Goal: Task Accomplishment & Management: Use online tool/utility

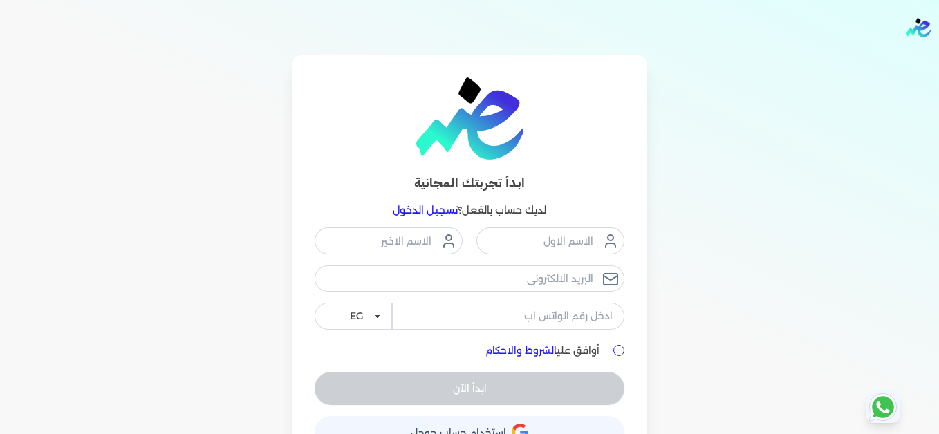
click at [432, 213] on link "تسجيل الدخول" at bounding box center [425, 210] width 65 height 12
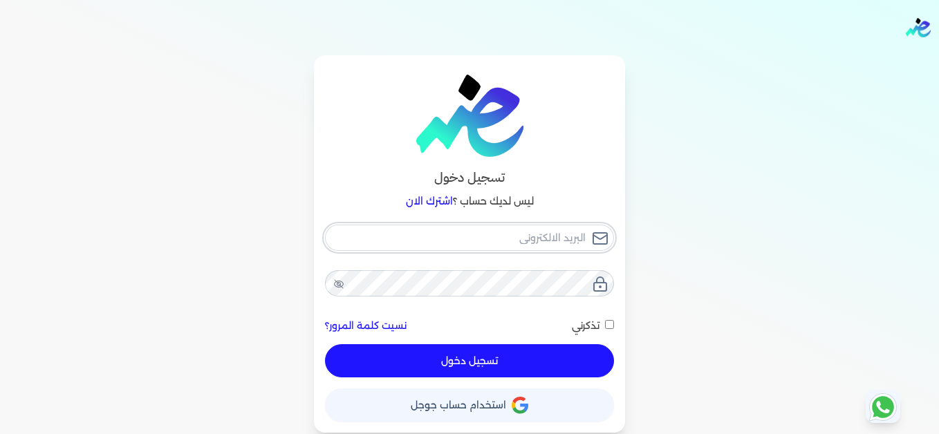
click at [466, 237] on input "email" at bounding box center [469, 238] width 289 height 26
type input "[EMAIL_ADDRESS][DOMAIN_NAME]"
click at [565, 354] on button "تسجيل دخول" at bounding box center [469, 360] width 289 height 33
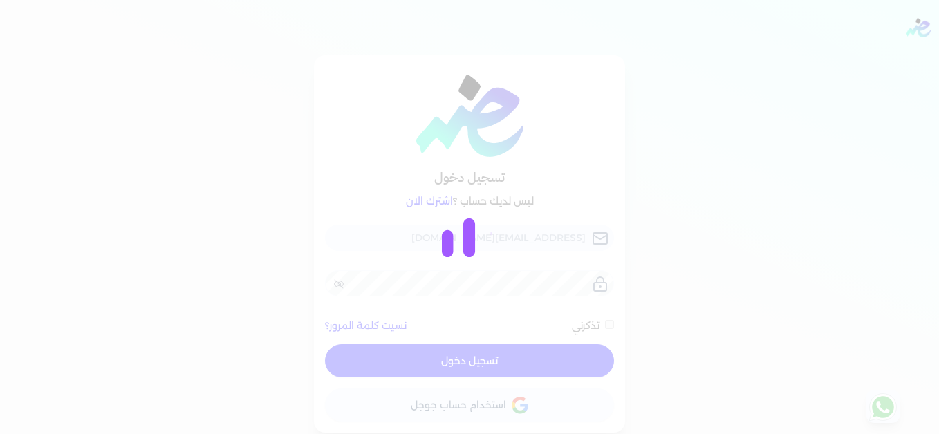
checkbox input "false"
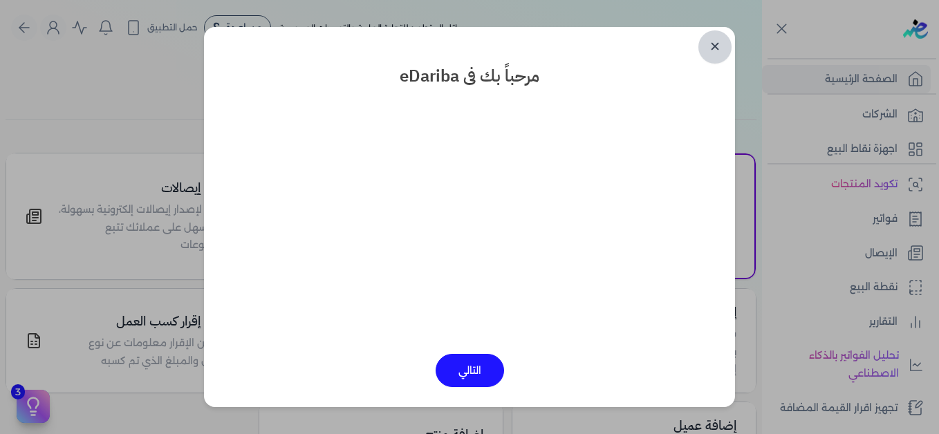
click at [724, 45] on link "✕" at bounding box center [714, 46] width 33 height 33
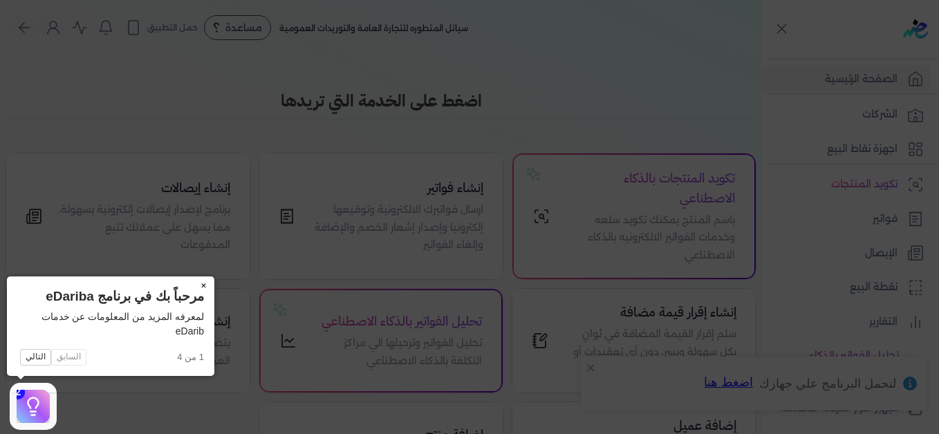
click at [202, 285] on button "×" at bounding box center [203, 285] width 22 height 19
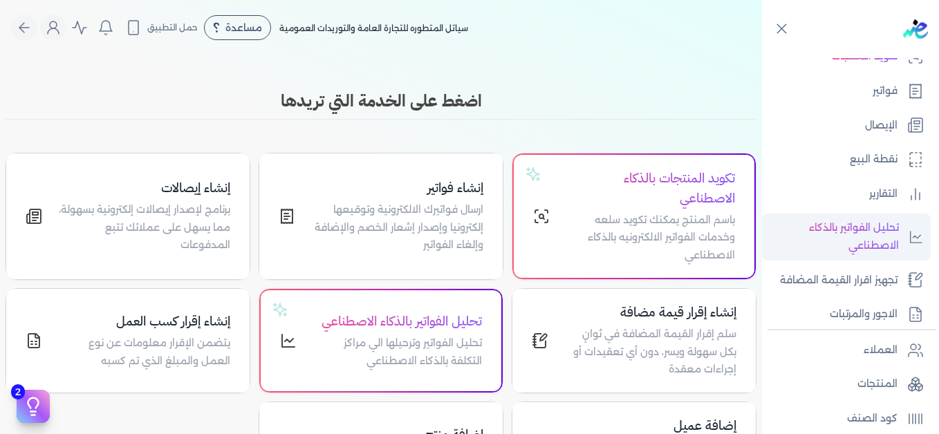
scroll to position [276, 0]
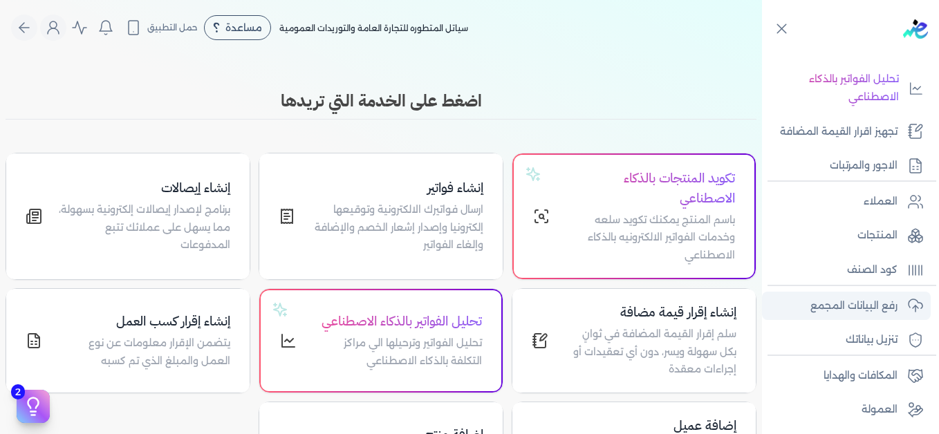
click at [868, 304] on p "رفع البيانات المجمع" at bounding box center [853, 306] width 87 height 18
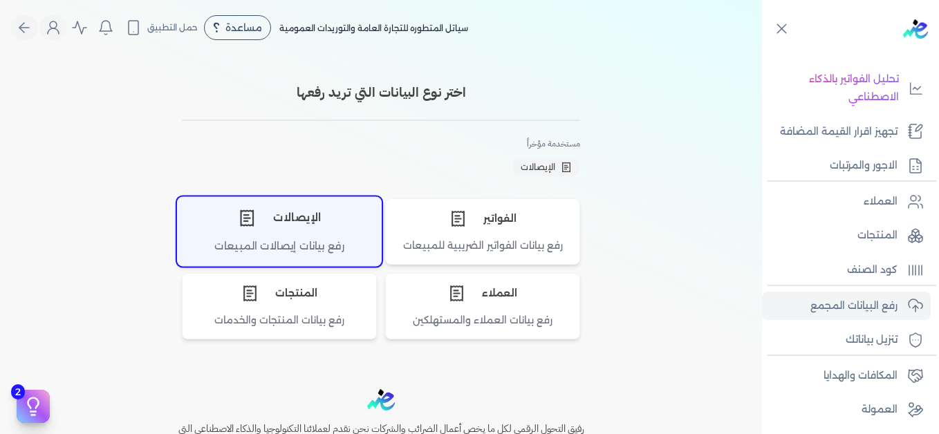
click at [294, 218] on div "الإيصالات" at bounding box center [279, 217] width 203 height 41
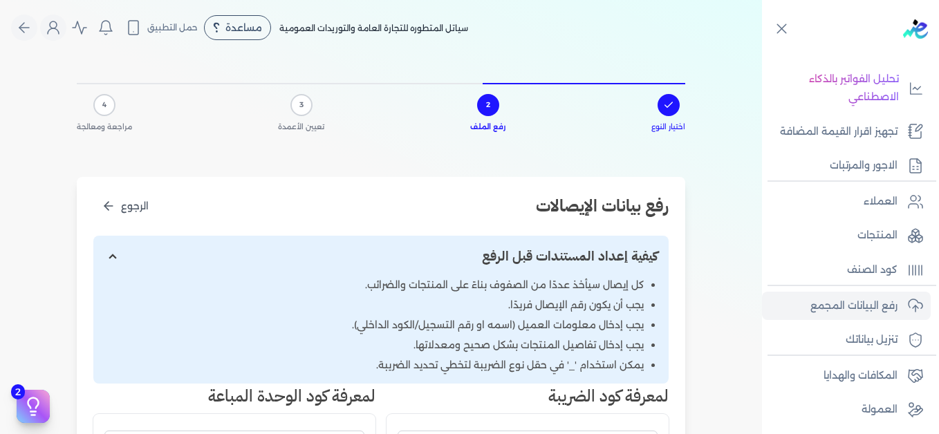
scroll to position [346, 0]
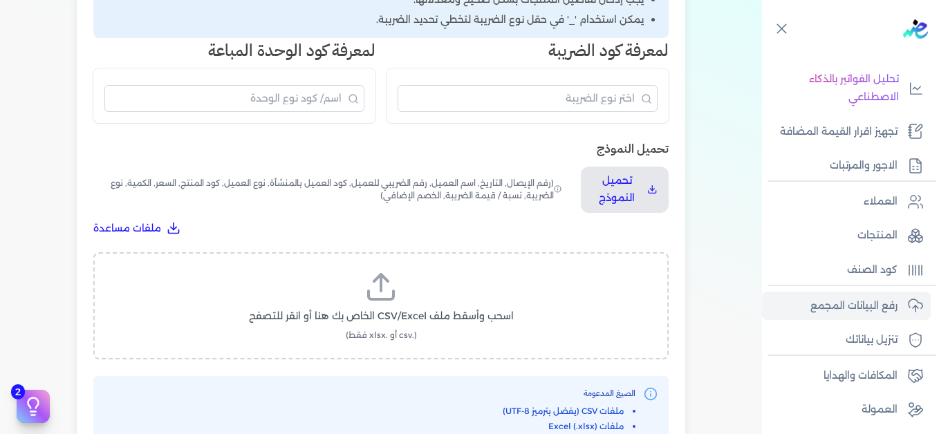
click at [381, 295] on icon at bounding box center [380, 286] width 33 height 33
click at [0, 0] on input "اسحب وأسقط ملف CSV/Excel الخاص بك هنا أو انقر للتصفح (.csv أو .xlsx فقط)" at bounding box center [0, 0] width 0 height 0
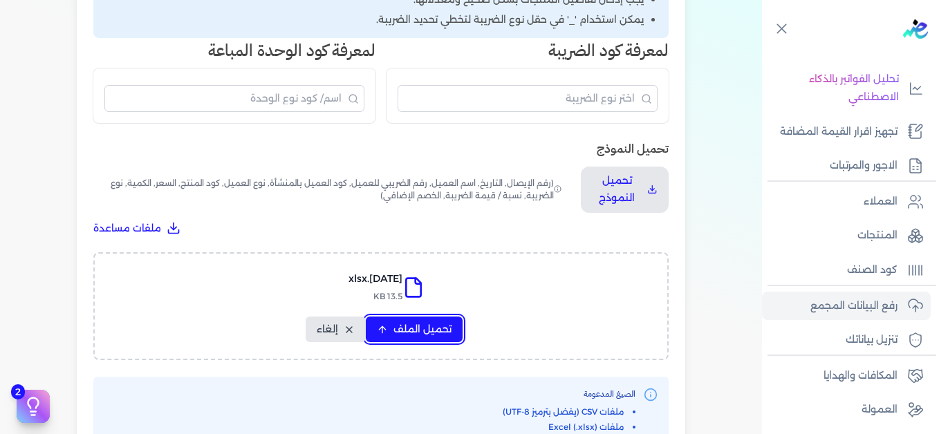
click at [413, 325] on span "تحميل الملف" at bounding box center [422, 329] width 58 height 15
select select "التاريخ"
select select "أسم العميل"
select select "نوع العميل"
select select "وصف البند"
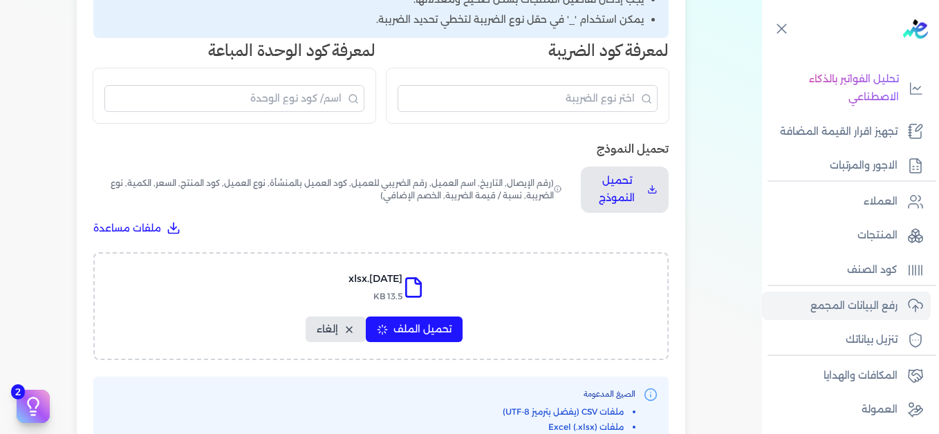
select select "السعر"
select select "الكمية"
select select "نوع الضريبة"
select select "نسبة / قيمة الضريبة"
select select "خصم اضافي"
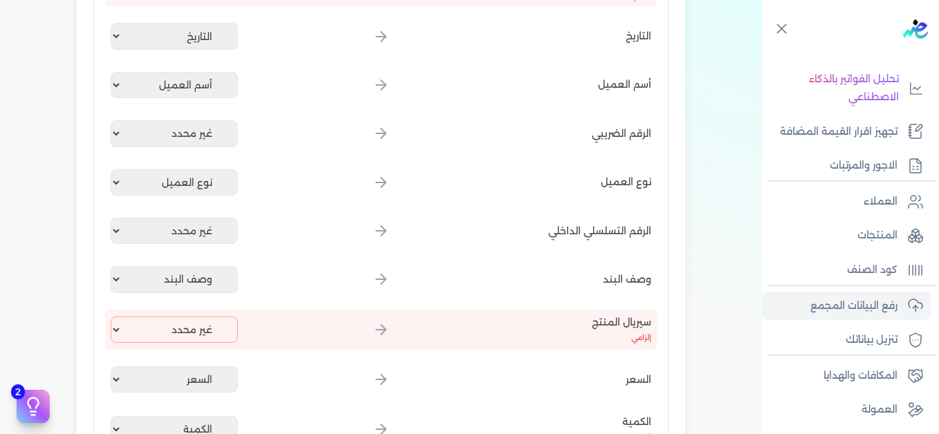
scroll to position [207, 0]
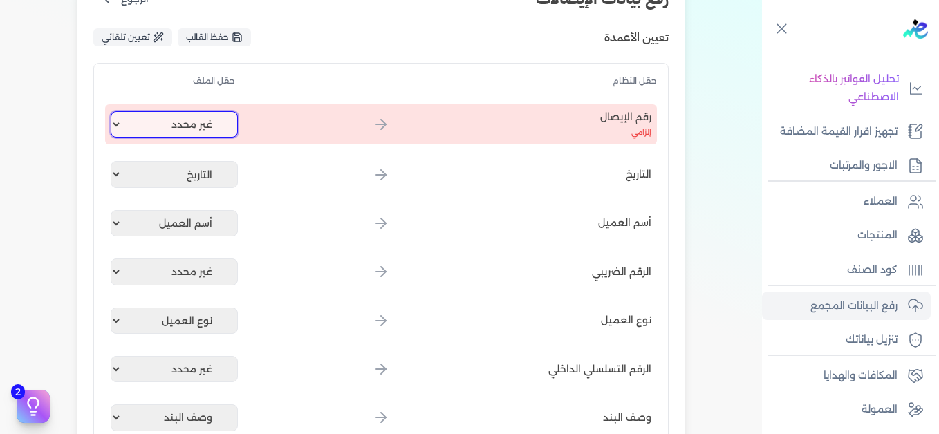
click at [181, 120] on select "غير محدد إيصال رقم التاريخ كود العميل بالمنشأة أسم العميل الرقم الضريبي للعميل …" at bounding box center [174, 124] width 127 height 26
select select "إيصال رقم"
click at [113, 111] on select "غير محدد إيصال رقم التاريخ كود العميل بالمنشأة أسم العميل الرقم الضريبي للعميل …" at bounding box center [174, 124] width 127 height 26
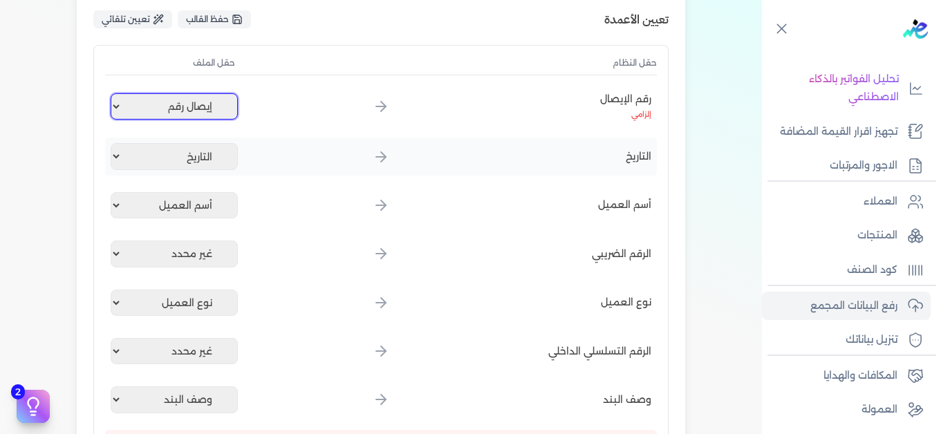
scroll to position [346, 0]
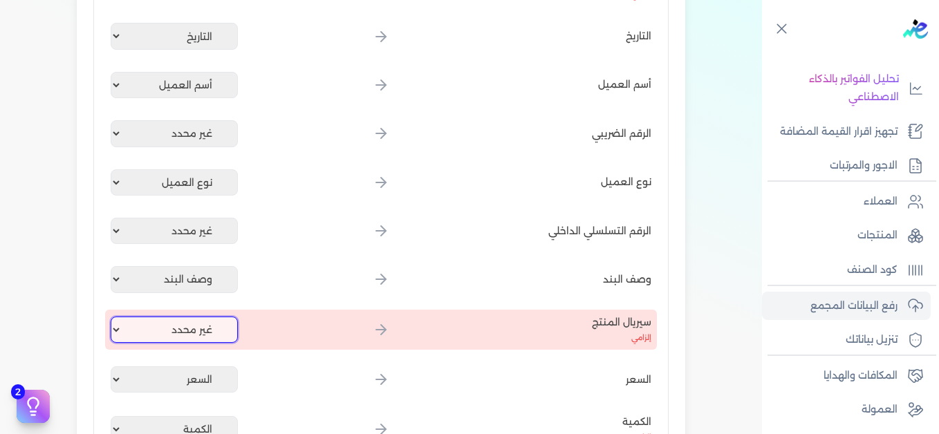
click at [199, 328] on select "غير محدد إيصال رقم التاريخ كود العميل بالمنشأة أسم العميل الرقم الضريبي للعميل …" at bounding box center [174, 330] width 127 height 26
select select "كود المنتج الداخلي"
click at [113, 317] on select "غير محدد إيصال رقم التاريخ كود العميل بالمنشأة أسم العميل الرقم الضريبي للعميل …" at bounding box center [174, 330] width 127 height 26
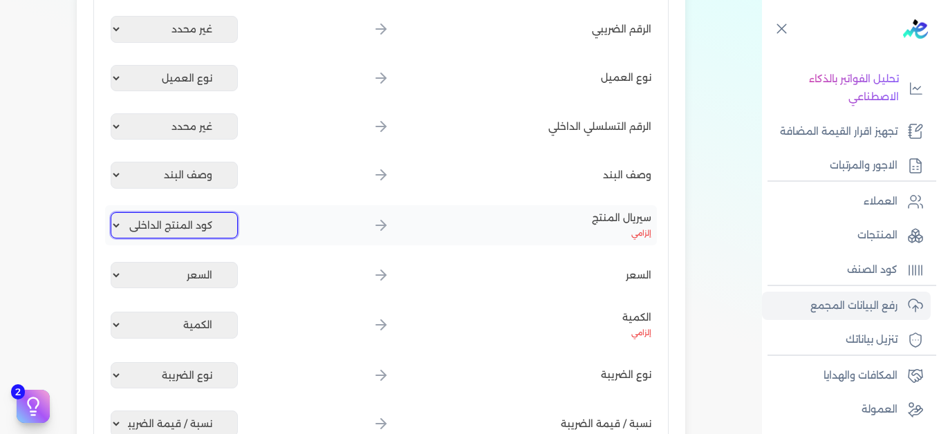
scroll to position [622, 0]
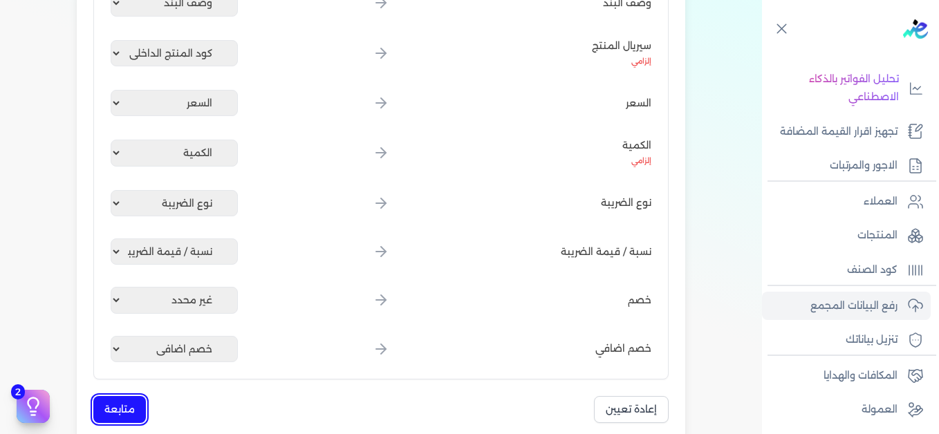
click at [131, 405] on button "متابعة" at bounding box center [119, 409] width 53 height 27
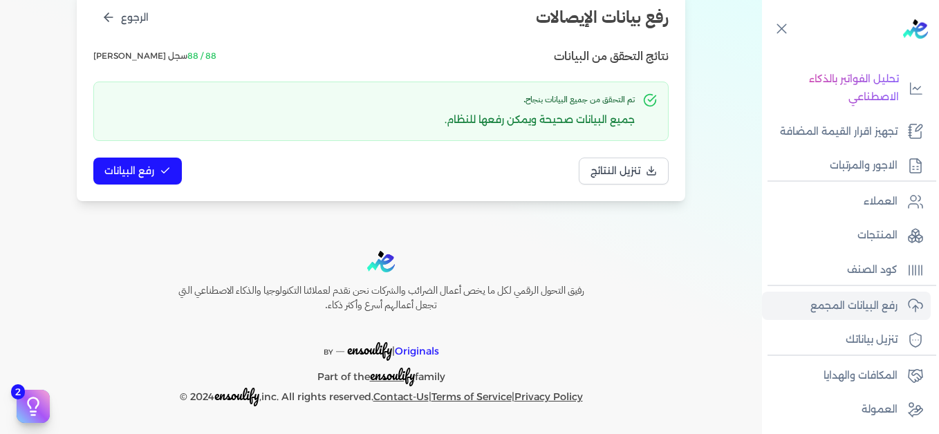
scroll to position [189, 0]
click at [142, 165] on span "رفع البيانات" at bounding box center [129, 171] width 50 height 15
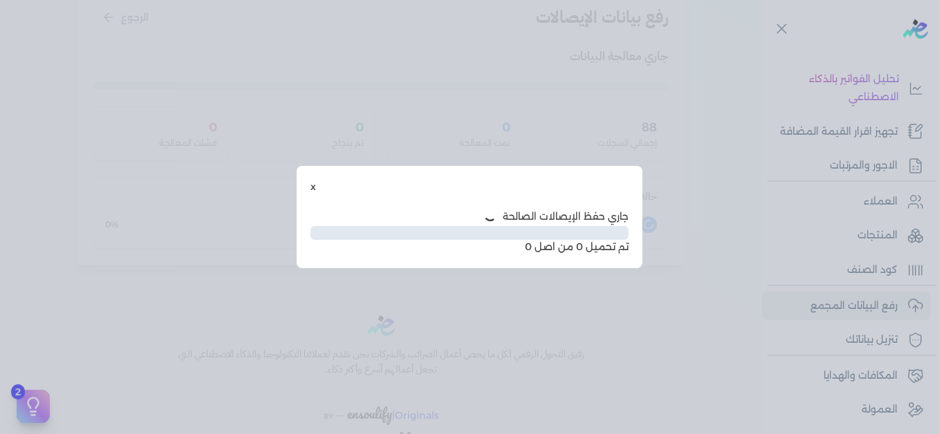
scroll to position [113, 0]
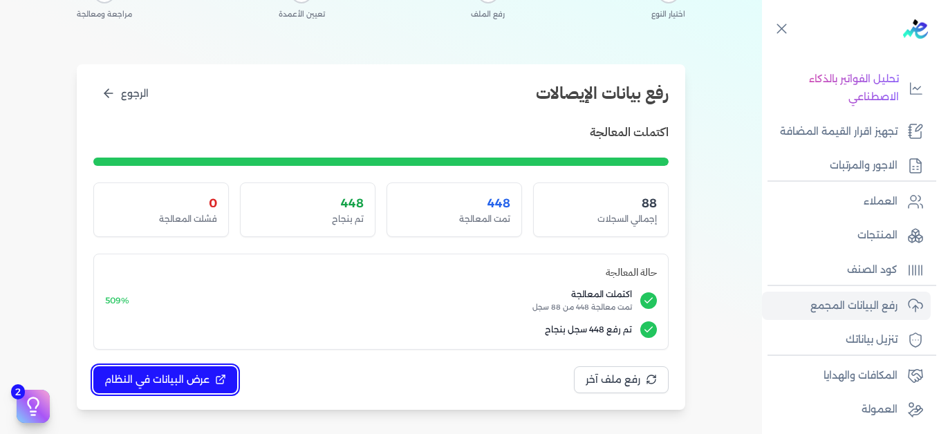
click at [185, 379] on span "عرض البيانات في النظام" at bounding box center [156, 379] width 105 height 15
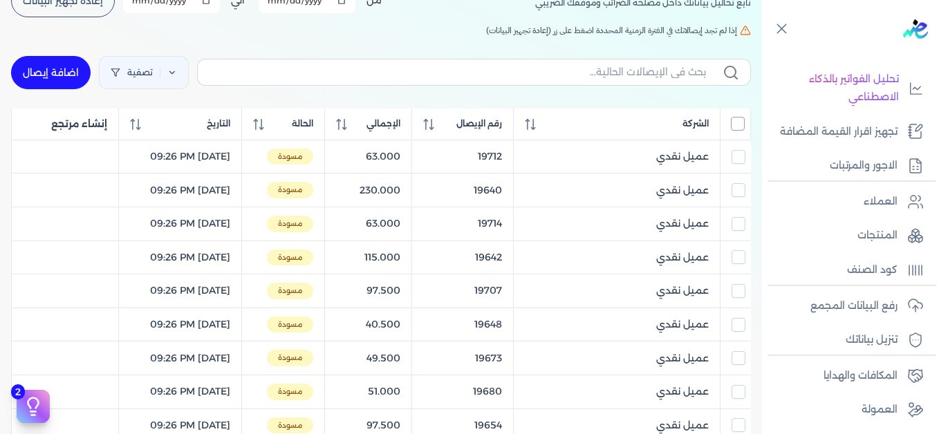
click at [738, 122] on input "All items unselected" at bounding box center [737, 124] width 14 height 14
checkbox input "true"
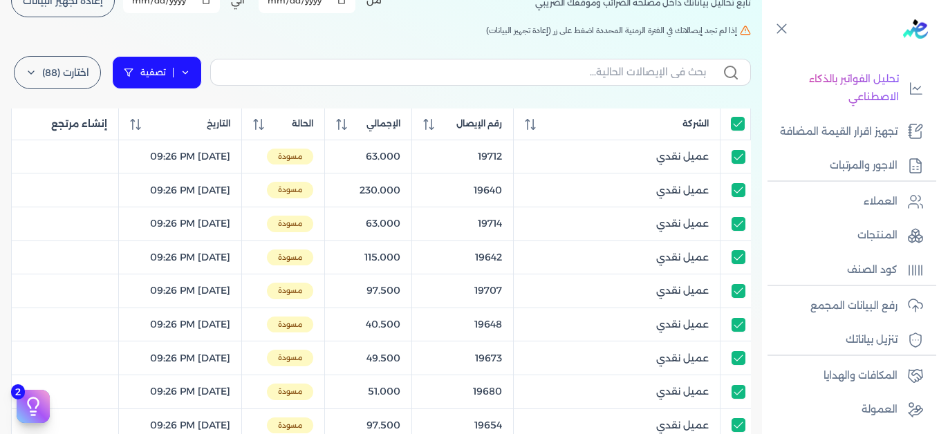
click at [189, 71] on icon at bounding box center [185, 73] width 10 height 10
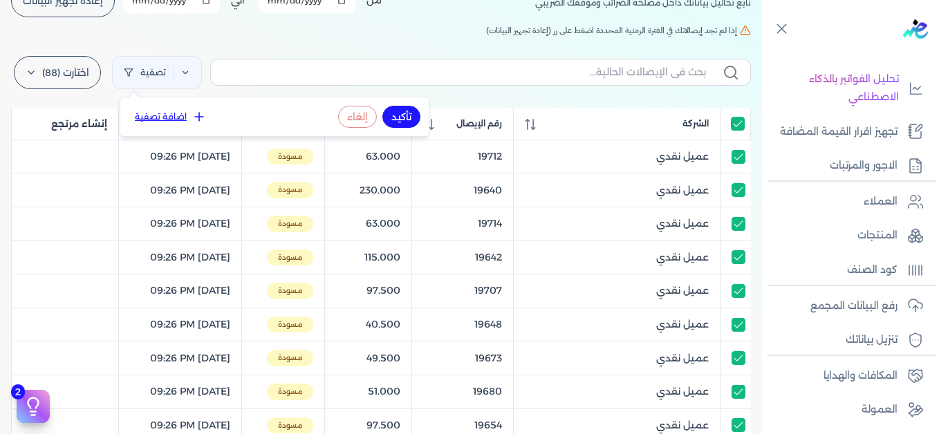
click at [182, 120] on button "اضافة تصفية" at bounding box center [171, 117] width 84 height 17
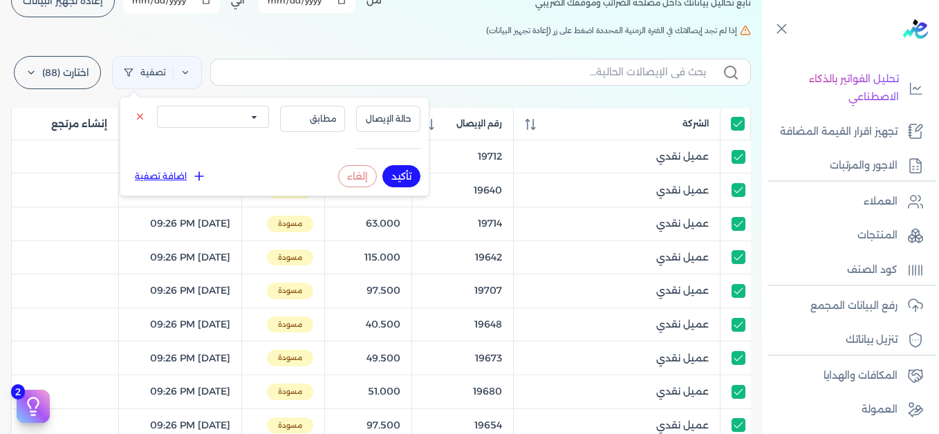
click at [214, 118] on select "الكل مقبولة غير مقبولة يتم مراجعتها ملغية مرفوضة مسودة" at bounding box center [213, 117] width 112 height 22
select select "draft"
click at [157, 106] on select "الكل مقبولة غير مقبولة يتم مراجعتها ملغية مرفوضة مسودة" at bounding box center [213, 117] width 112 height 22
click at [402, 176] on button "تأكيد" at bounding box center [401, 176] width 38 height 22
click at [312, 34] on h5 "إذا لم تجد إيصالاتك في الفترة الزمنية المحددة اضغط على زر (إعادة تجهيز البيانات)" at bounding box center [380, 30] width 739 height 12
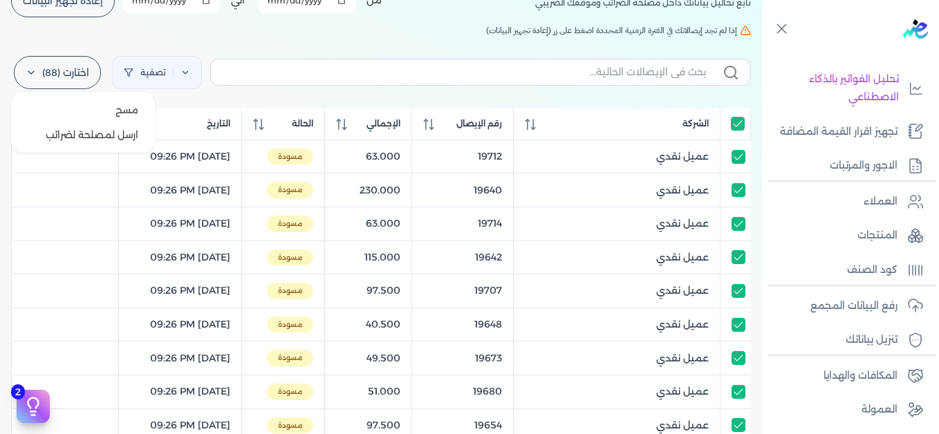
click at [76, 77] on label "اختارت (88)" at bounding box center [57, 72] width 87 height 33
click at [109, 134] on button "ارسل لمصلحة لضرائب" at bounding box center [83, 134] width 133 height 25
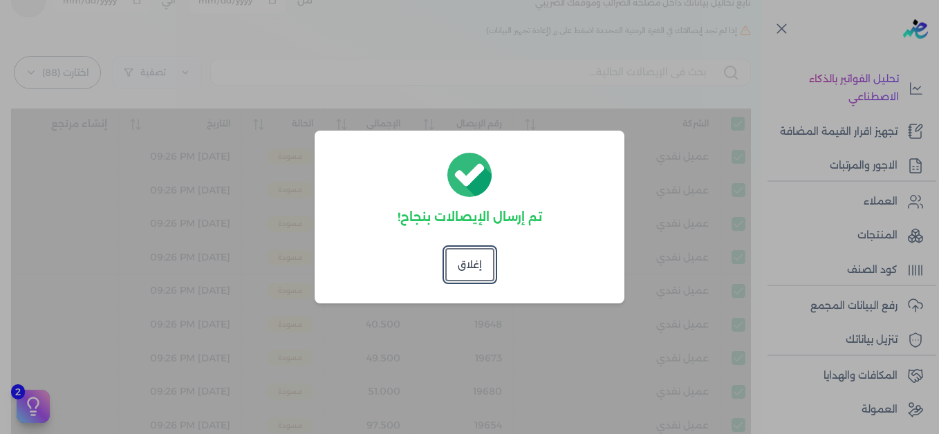
checkbox input "true"
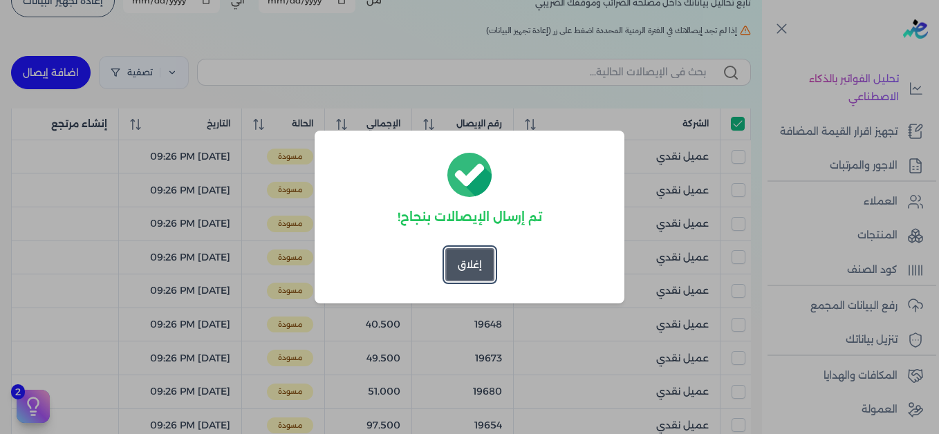
click at [465, 262] on button "إغلاق" at bounding box center [469, 264] width 49 height 33
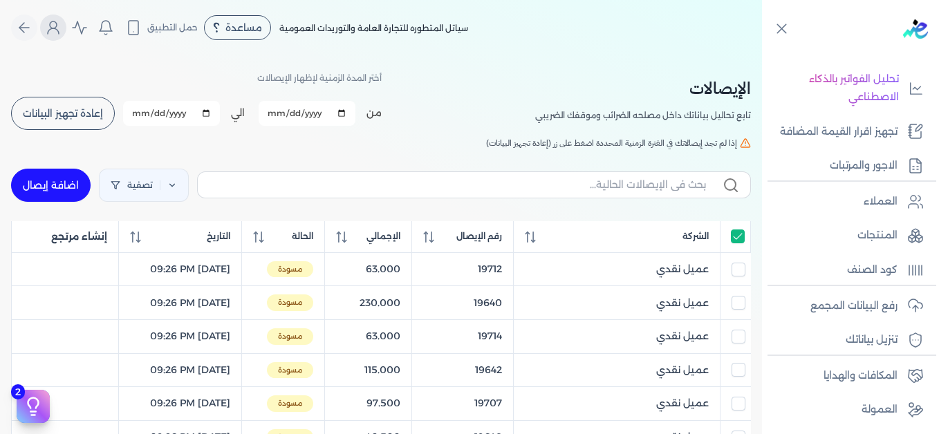
click at [52, 28] on icon "Global" at bounding box center [53, 27] width 17 height 17
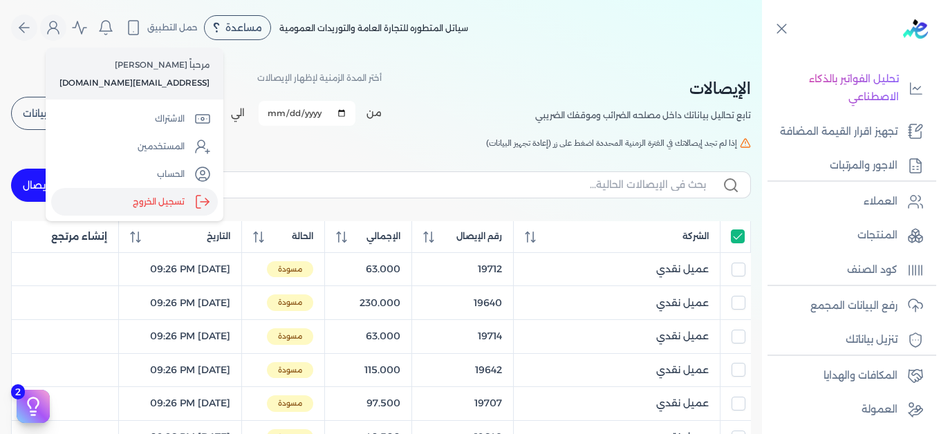
click at [164, 200] on label "تسجيل الخروج" at bounding box center [134, 202] width 167 height 28
click at [762, 55] on input "Close" at bounding box center [762, 55] width 0 height 0
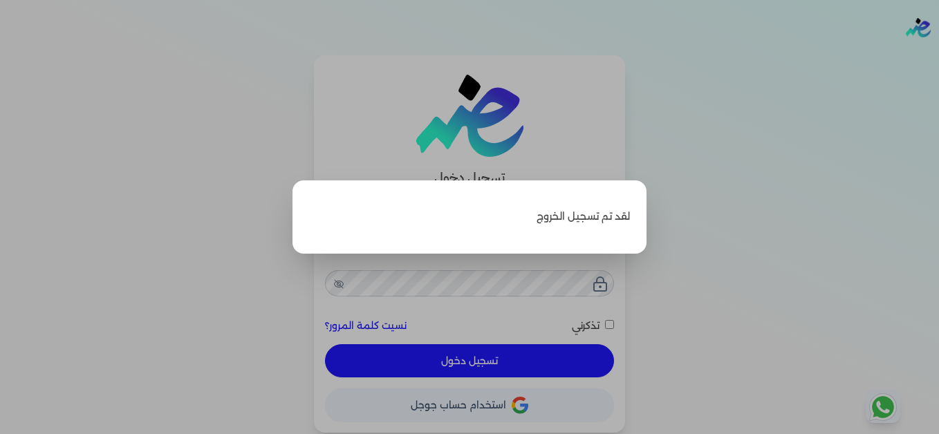
drag, startPoint x: 812, startPoint y: 131, endPoint x: 828, endPoint y: 111, distance: 26.1
click at [811, 132] on label "Close" at bounding box center [469, 217] width 939 height 434
click at [938, 55] on input "Close" at bounding box center [939, 55] width 0 height 0
